Goal: Find specific page/section: Find specific page/section

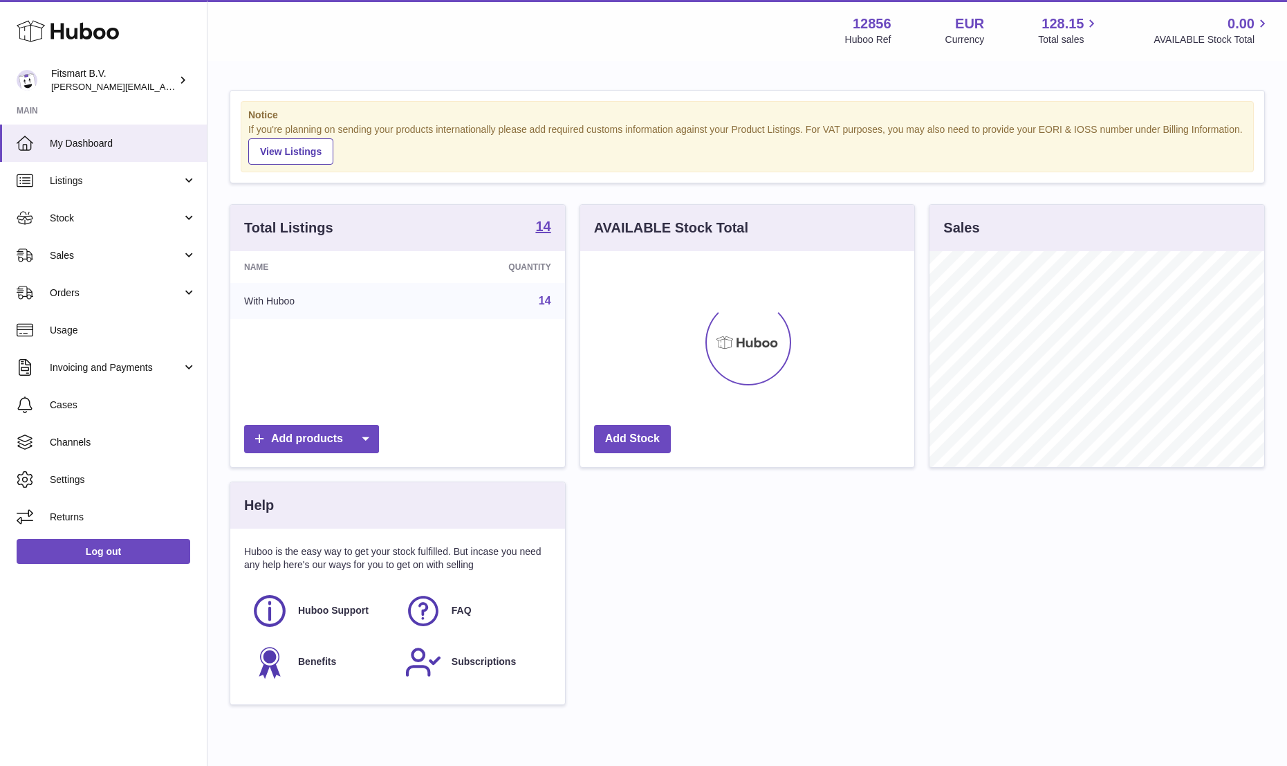
scroll to position [216, 334]
click at [72, 225] on link "Stock" at bounding box center [103, 217] width 207 height 37
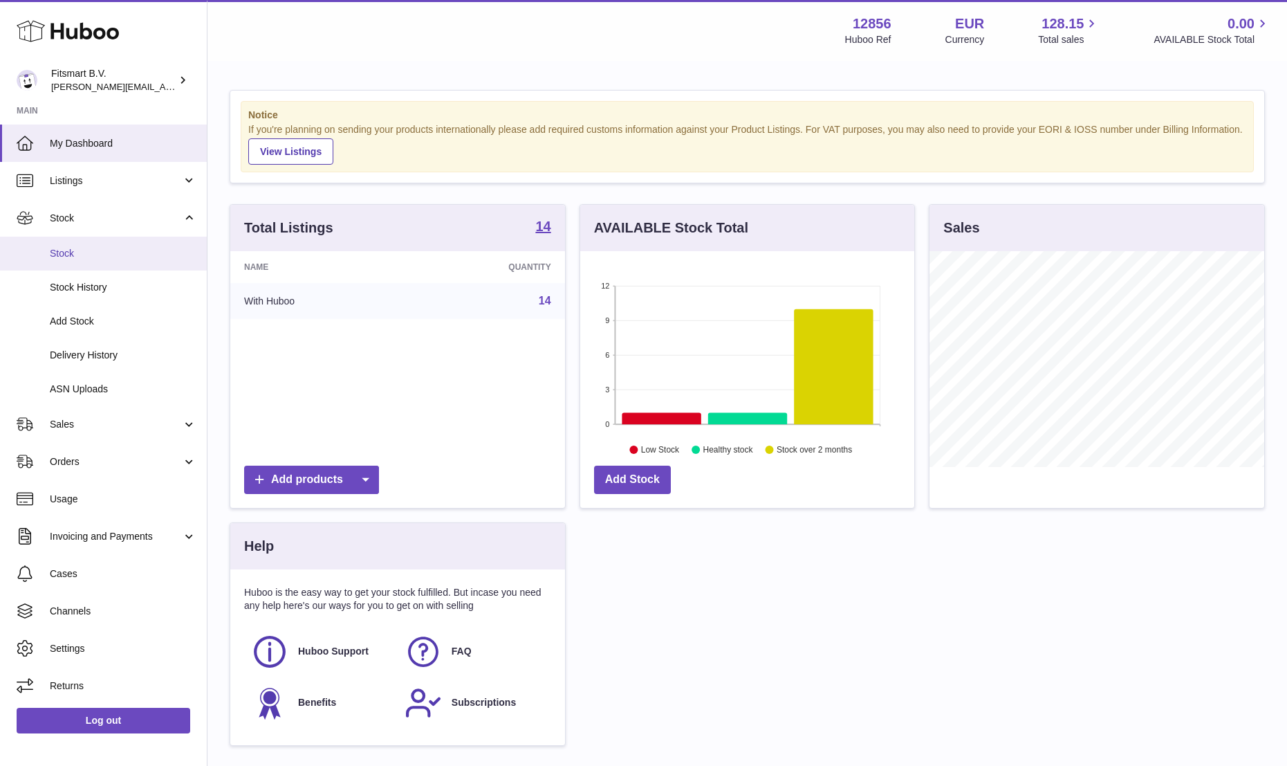
click at [65, 260] on link "Stock" at bounding box center [103, 254] width 207 height 34
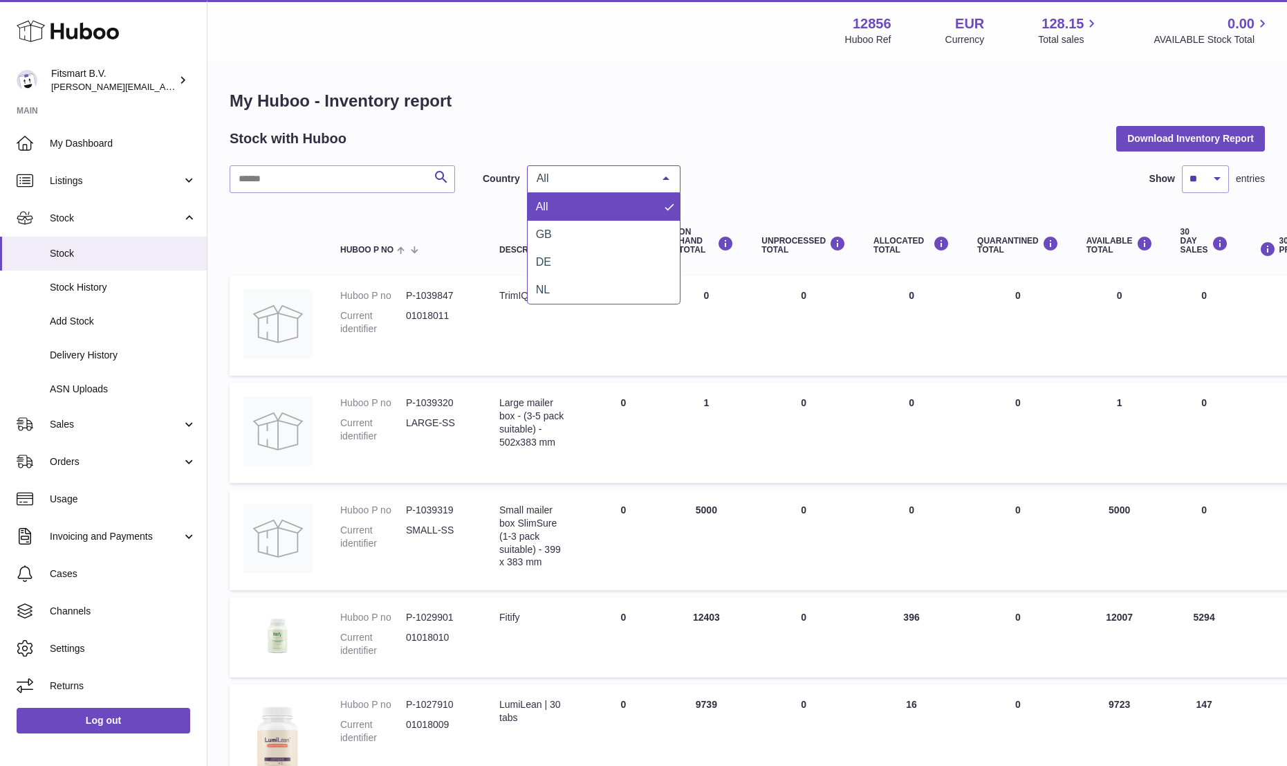
click at [573, 180] on span "All" at bounding box center [592, 179] width 119 height 14
click at [545, 279] on span "NL" at bounding box center [604, 290] width 152 height 28
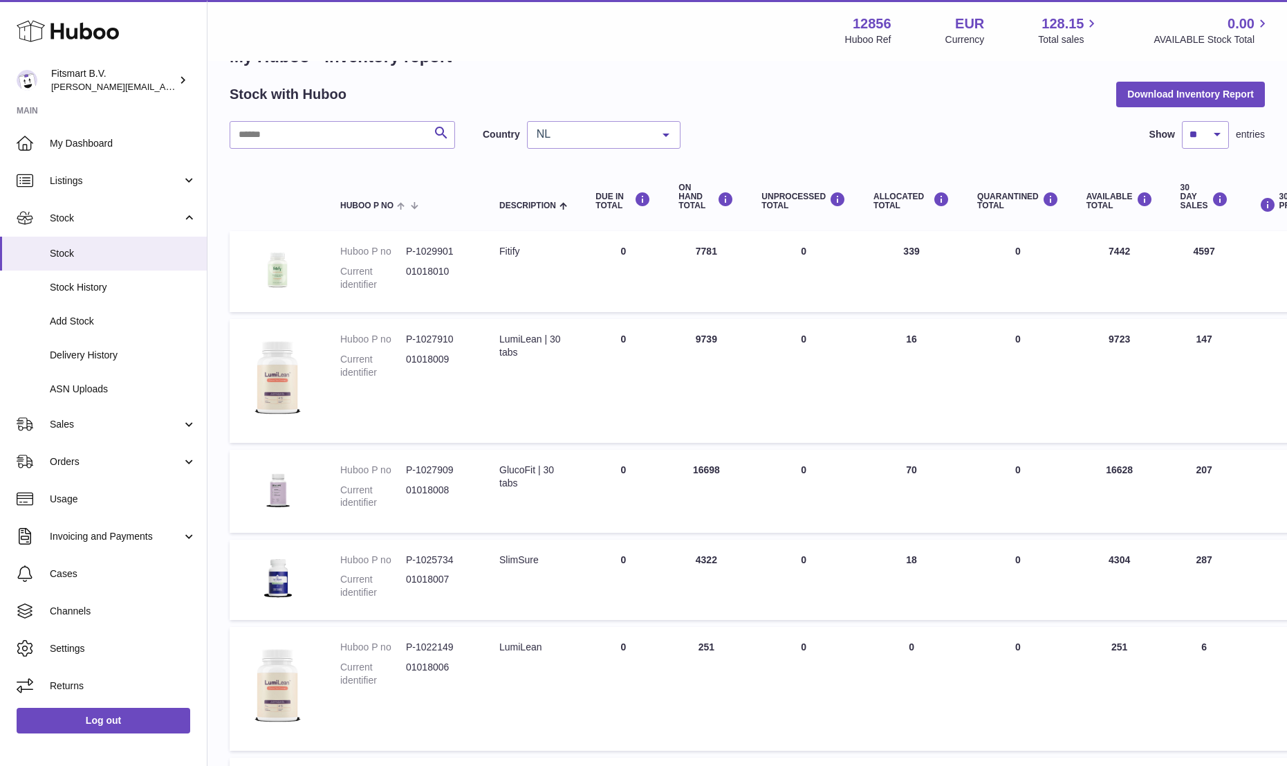
scroll to position [34, 0]
